Goal: Information Seeking & Learning: Learn about a topic

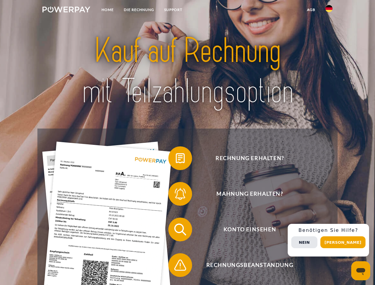
click at [66, 10] on img at bounding box center [66, 10] width 48 height 6
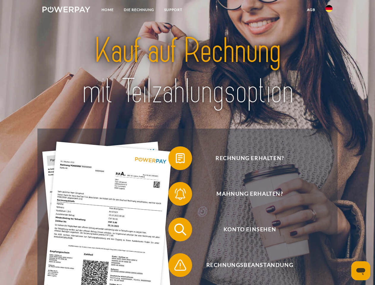
click at [329, 10] on img at bounding box center [329, 8] width 7 height 7
click at [311, 10] on link "agb" at bounding box center [311, 9] width 18 height 11
click at [176, 159] on span at bounding box center [172, 158] width 30 height 30
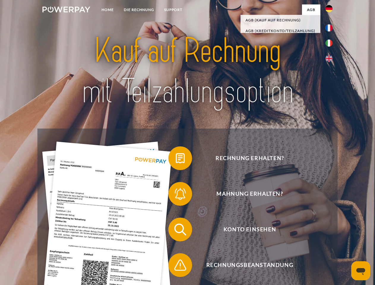
click at [176, 195] on span at bounding box center [172, 194] width 30 height 30
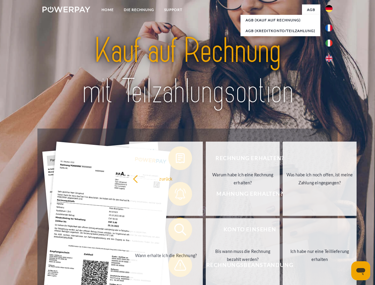
click at [206, 231] on link "Bis wann muss die Rechnung bezahlt werden?" at bounding box center [243, 255] width 74 height 74
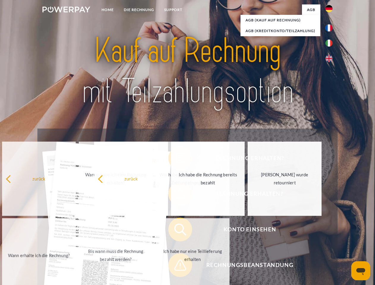
click at [176, 266] on span at bounding box center [172, 265] width 30 height 30
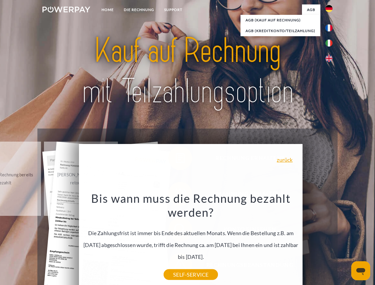
click at [331, 240] on div "Rechnung erhalten? Mahnung erhalten? Konto einsehen" at bounding box center [187, 248] width 300 height 238
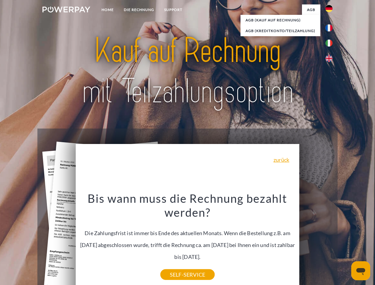
click at [316, 241] on span "Konto einsehen" at bounding box center [250, 230] width 146 height 24
click at [345, 242] on header "Home DIE RECHNUNG SUPPORT" at bounding box center [187, 205] width 375 height 410
